Goal: Task Accomplishment & Management: Use online tool/utility

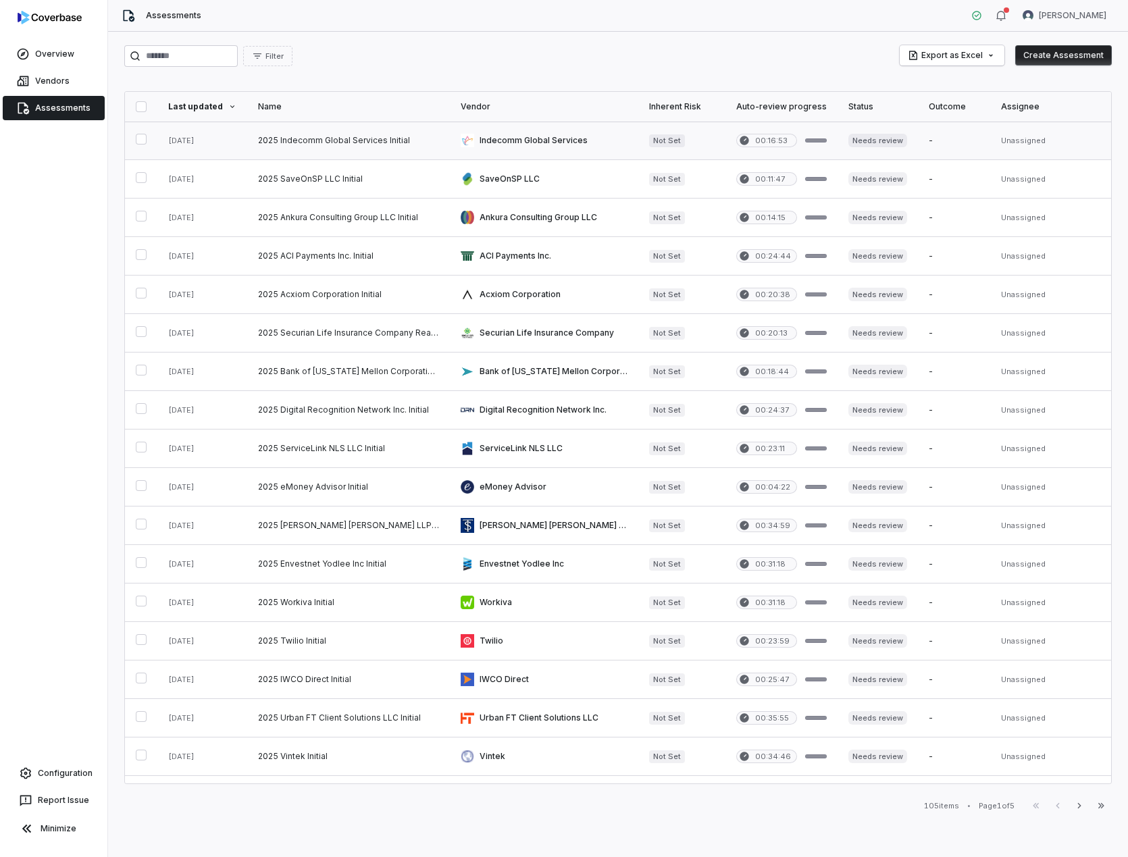
click at [369, 139] on link at bounding box center [348, 141] width 203 height 38
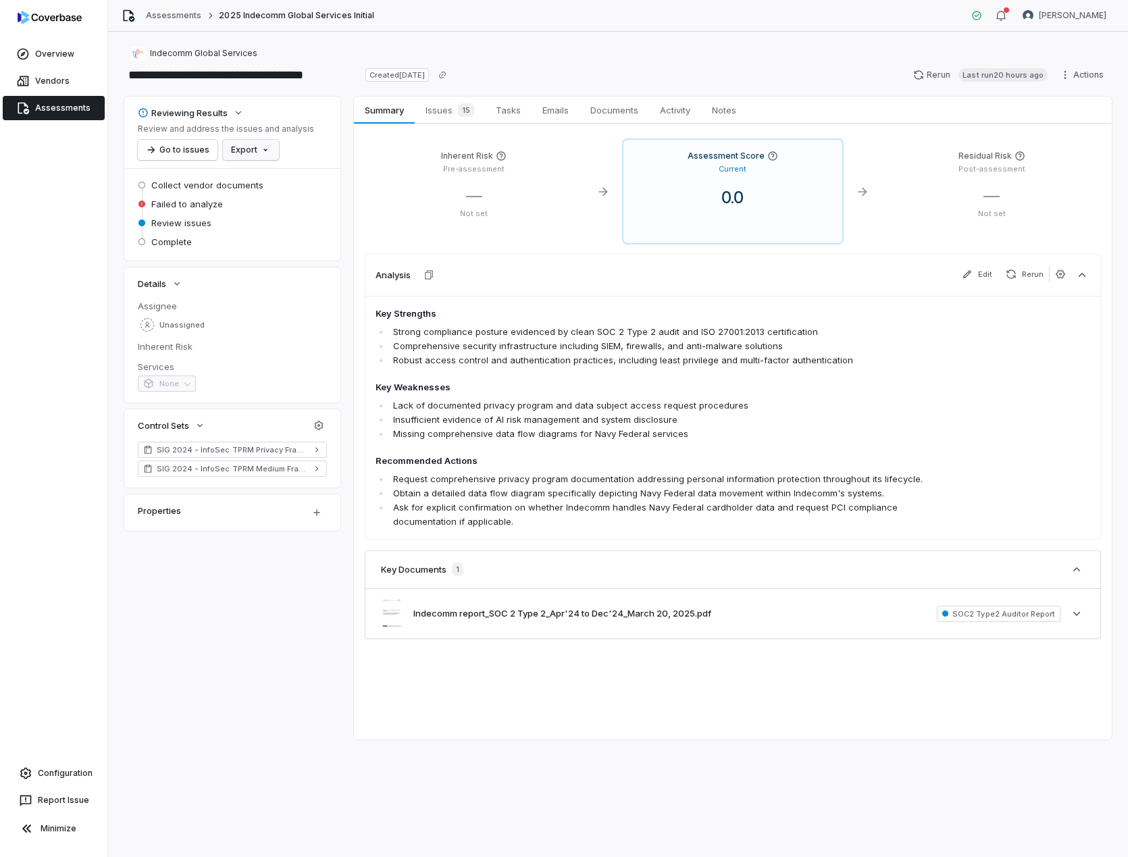
click at [255, 151] on html "**********" at bounding box center [564, 428] width 1128 height 857
click at [283, 199] on div "Export as Excel" at bounding box center [273, 201] width 95 height 22
click at [455, 111] on div "15" at bounding box center [463, 110] width 22 height 14
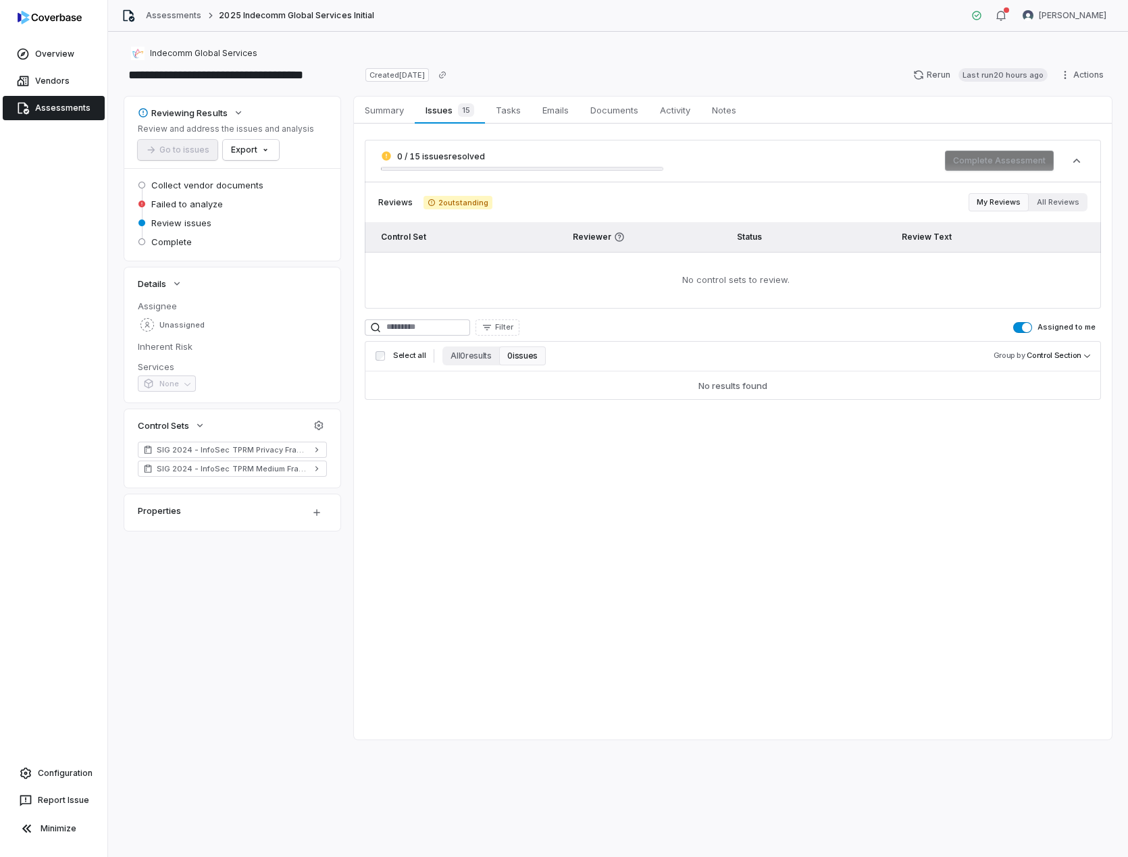
click at [1025, 324] on button "Assigned to me" at bounding box center [1022, 327] width 19 height 11
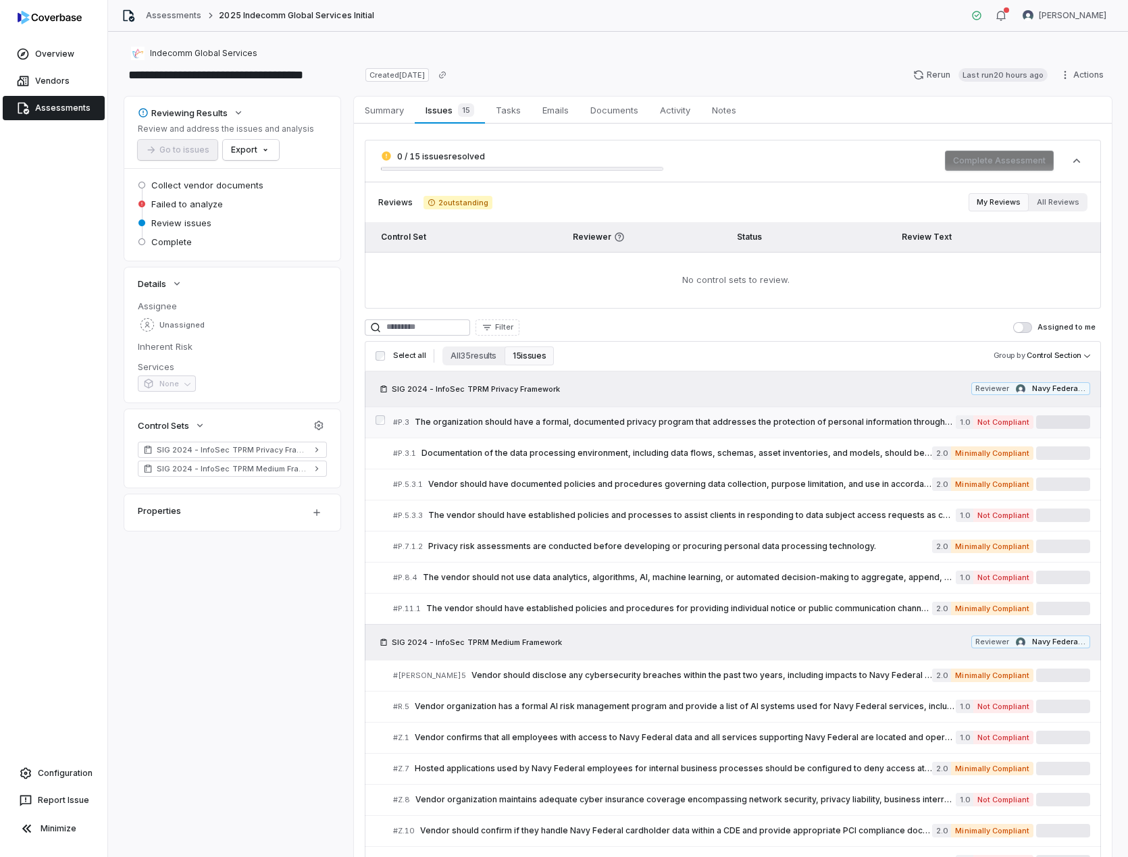
click at [637, 417] on span "The organization should have a formal, documented privacy program that addresse…" at bounding box center [685, 422] width 541 height 11
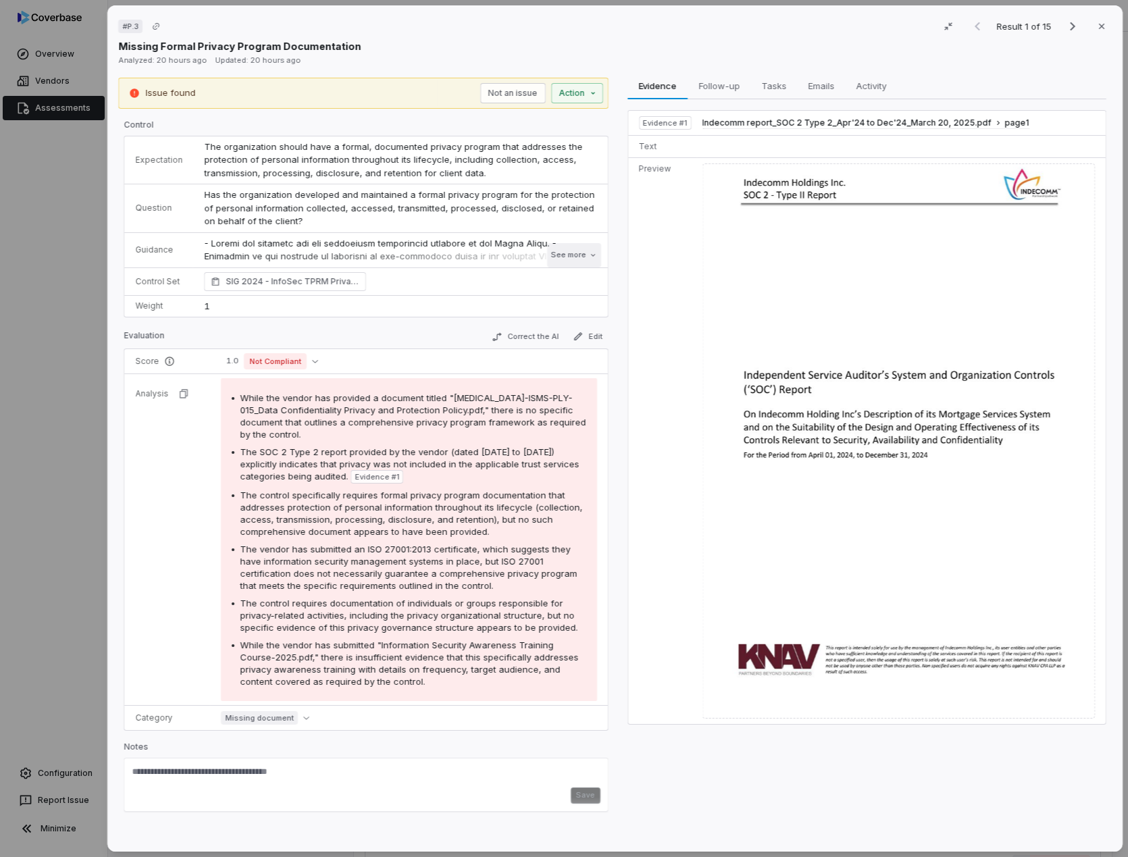
click at [579, 255] on button "See more" at bounding box center [574, 255] width 54 height 24
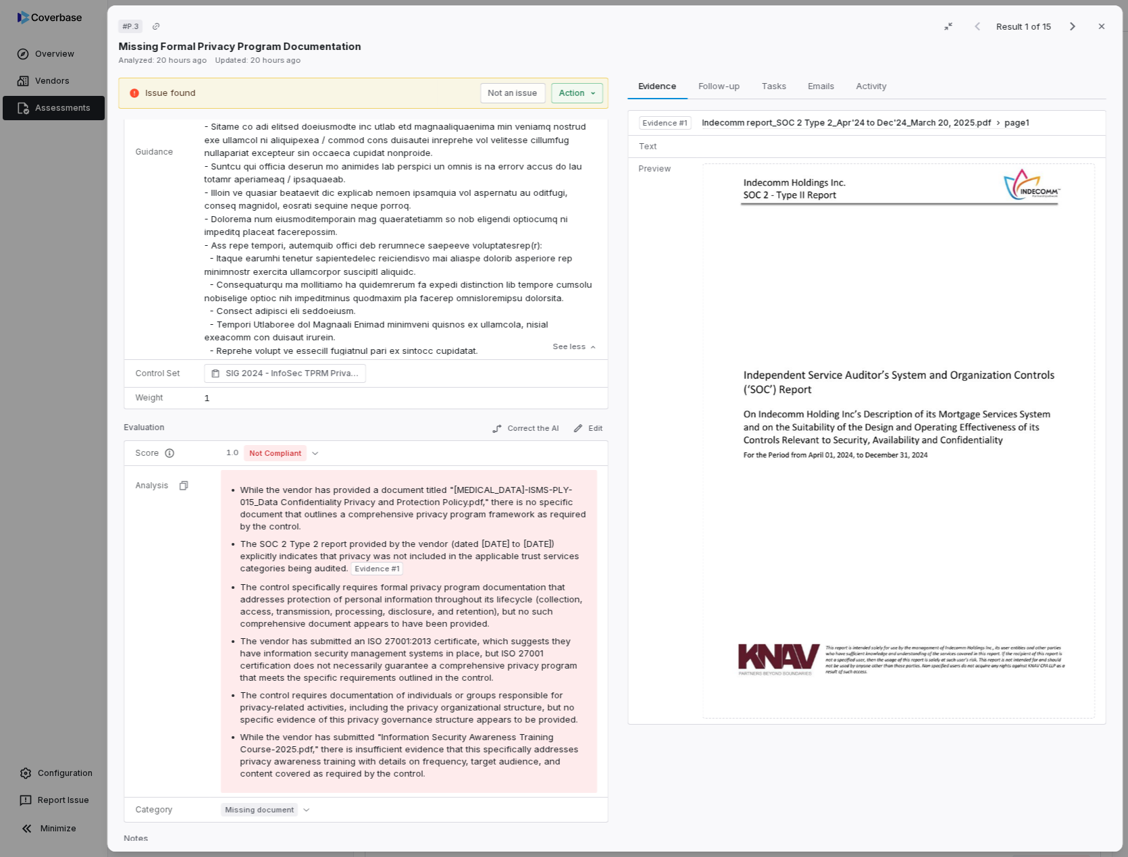
scroll to position [355, 0]
